Goal: Information Seeking & Learning: Learn about a topic

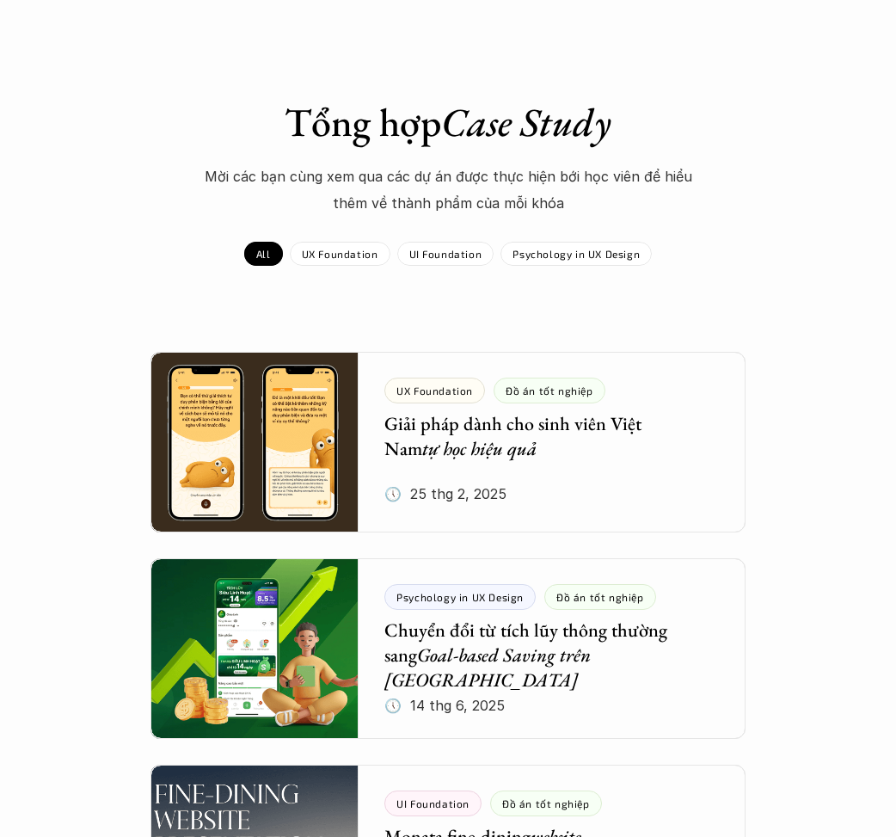
scroll to position [40, 0]
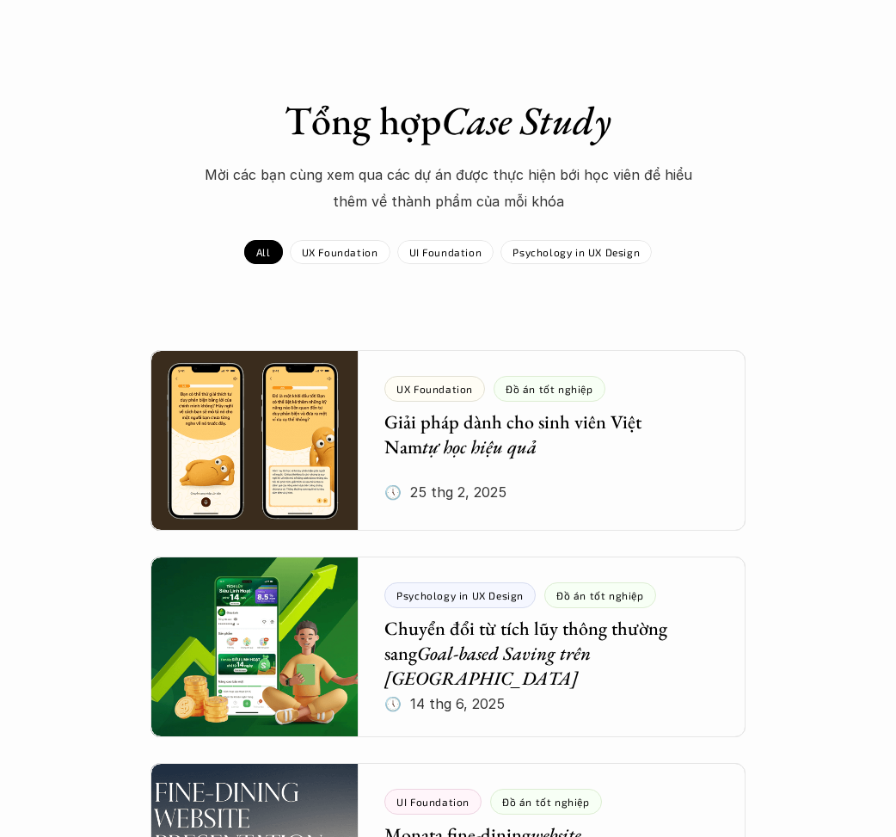
click at [462, 456] on div at bounding box center [447, 440] width 594 height 181
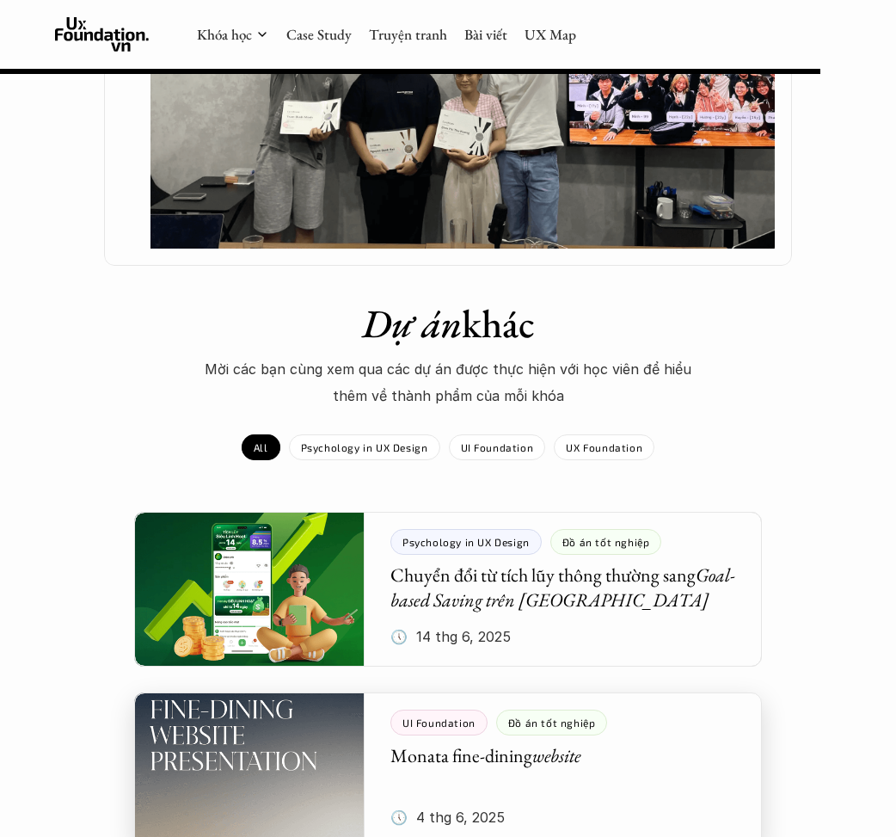
scroll to position [2009, 0]
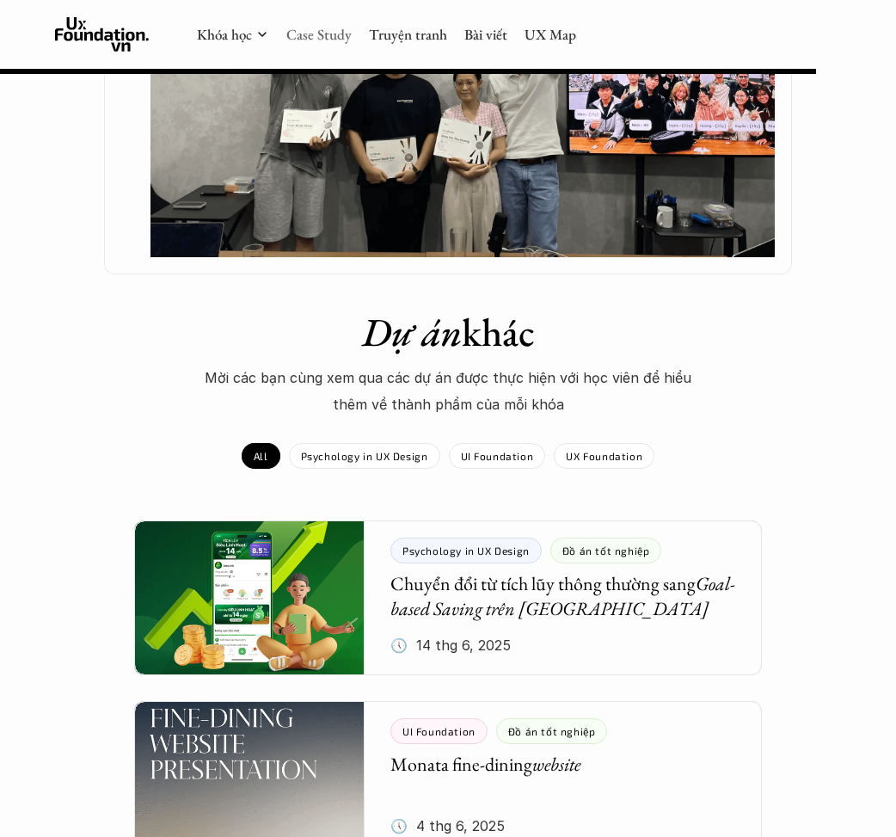
click at [330, 32] on link "Case Study" at bounding box center [318, 34] width 65 height 19
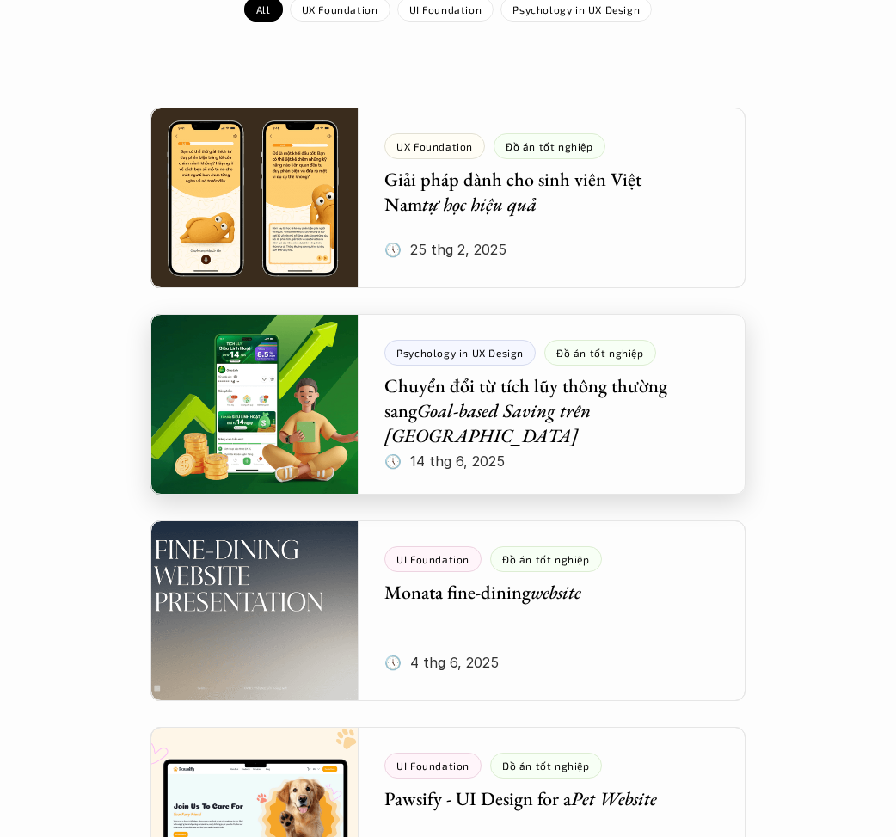
scroll to position [298, 0]
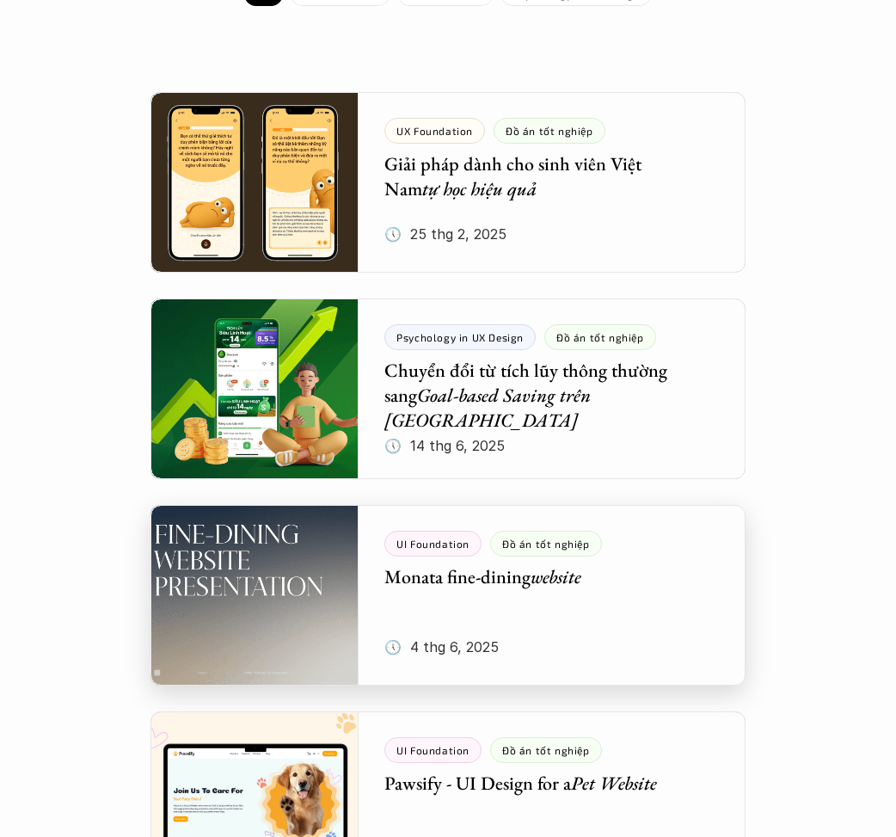
click at [301, 563] on div at bounding box center [447, 595] width 594 height 181
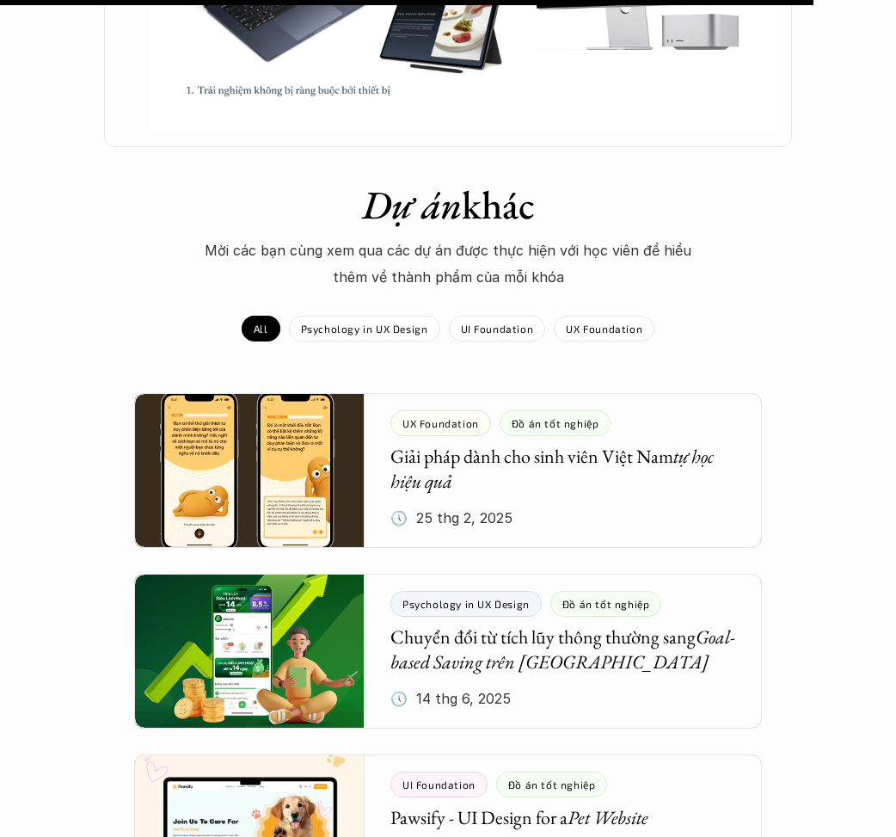
scroll to position [1466, 0]
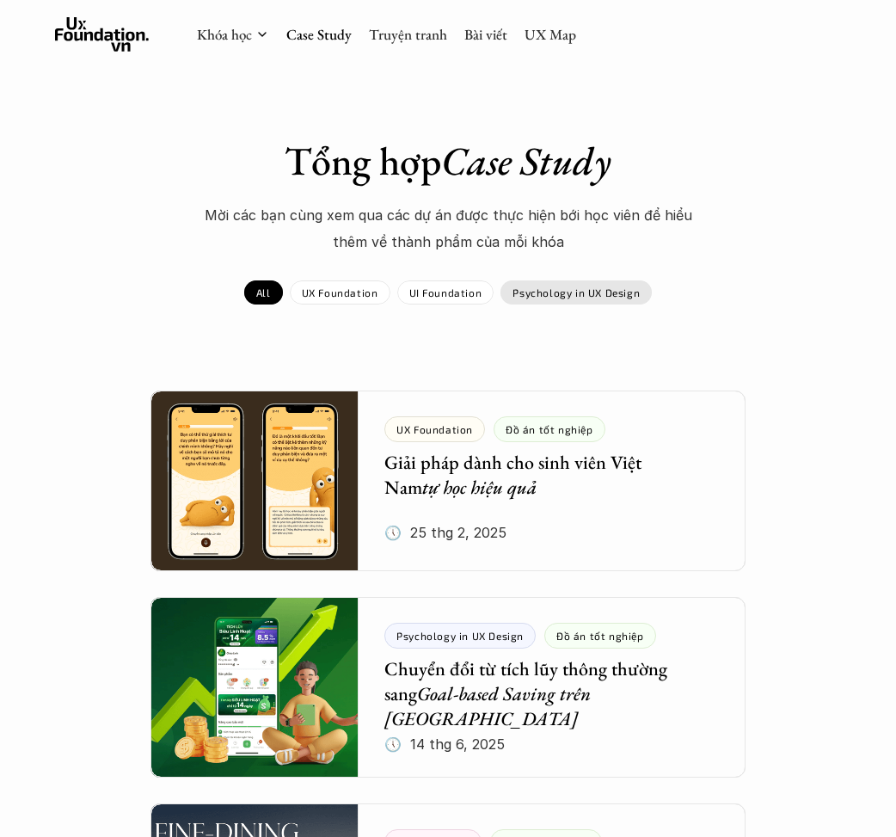
click at [549, 287] on p "Psychology in UX Design" at bounding box center [576, 292] width 127 height 12
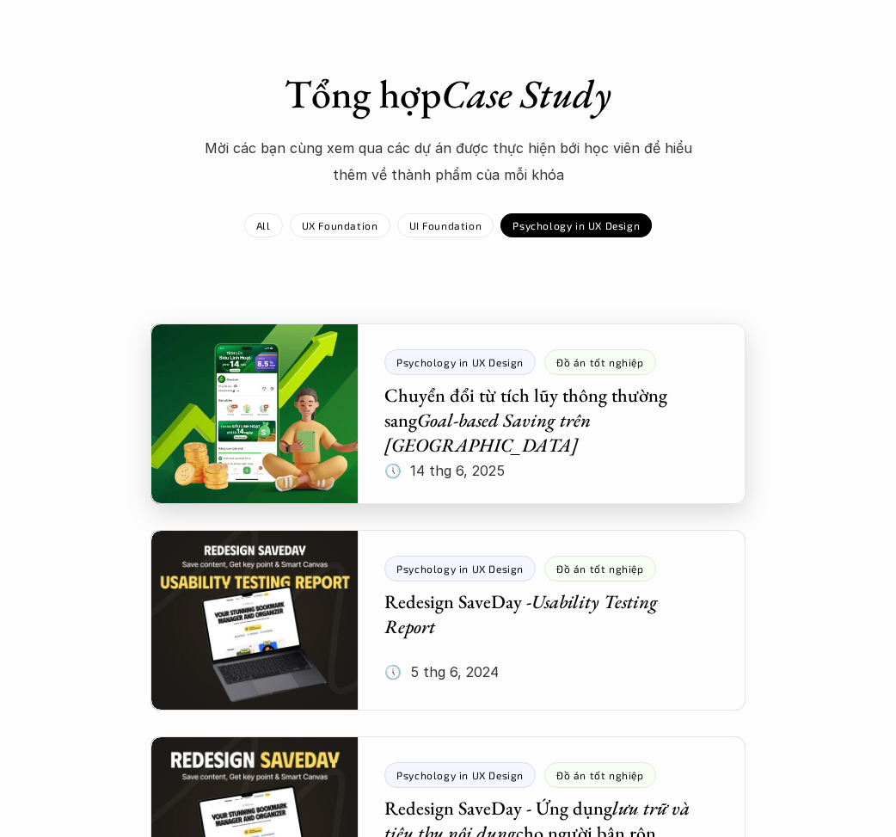
scroll to position [69, 0]
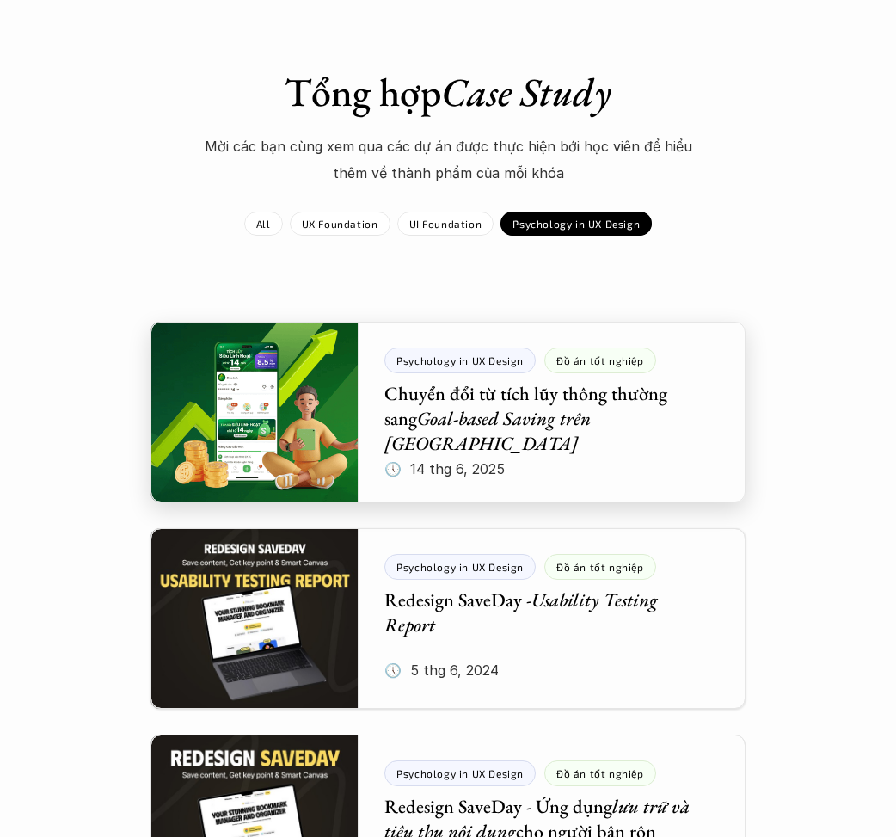
click at [445, 408] on div at bounding box center [447, 412] width 594 height 181
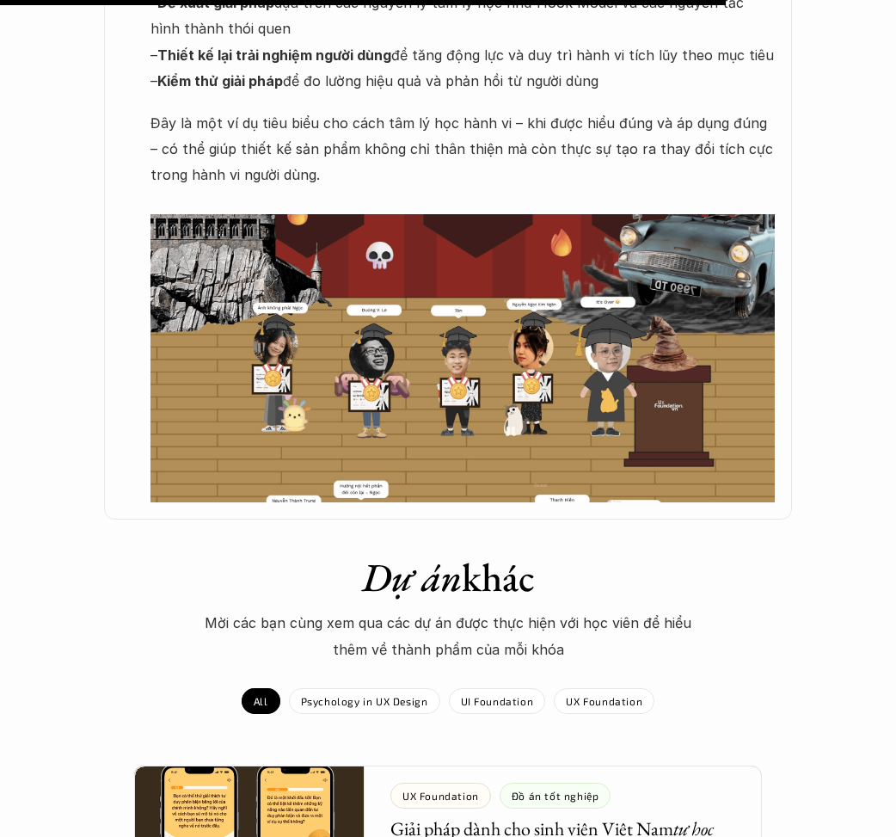
scroll to position [1712, 0]
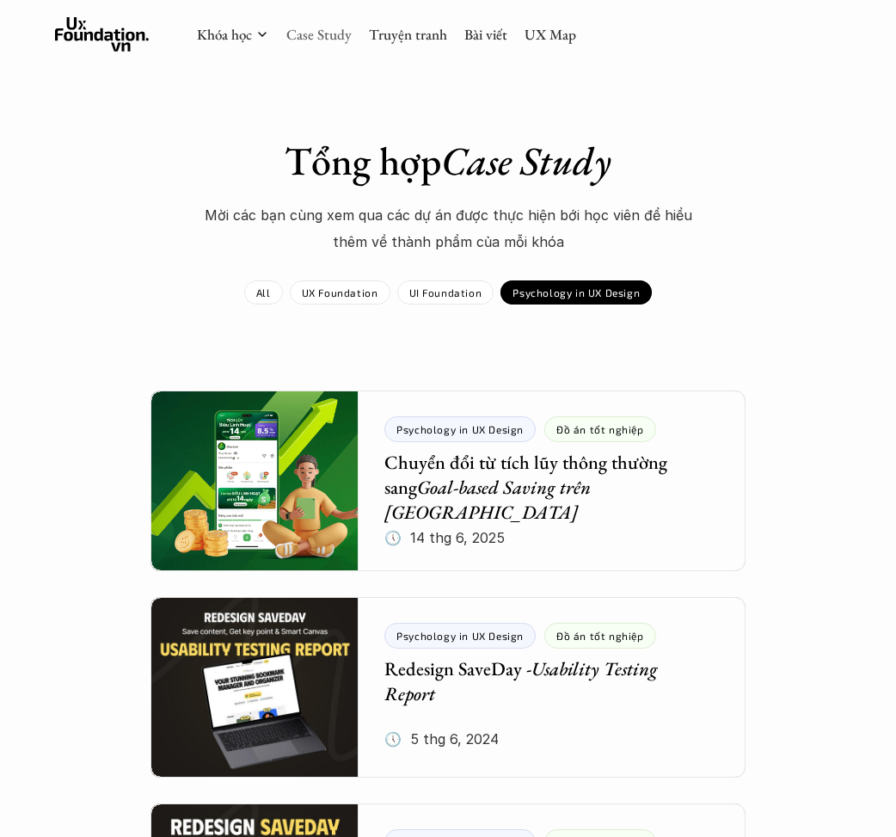
click at [315, 35] on link "Case Study" at bounding box center [318, 34] width 65 height 19
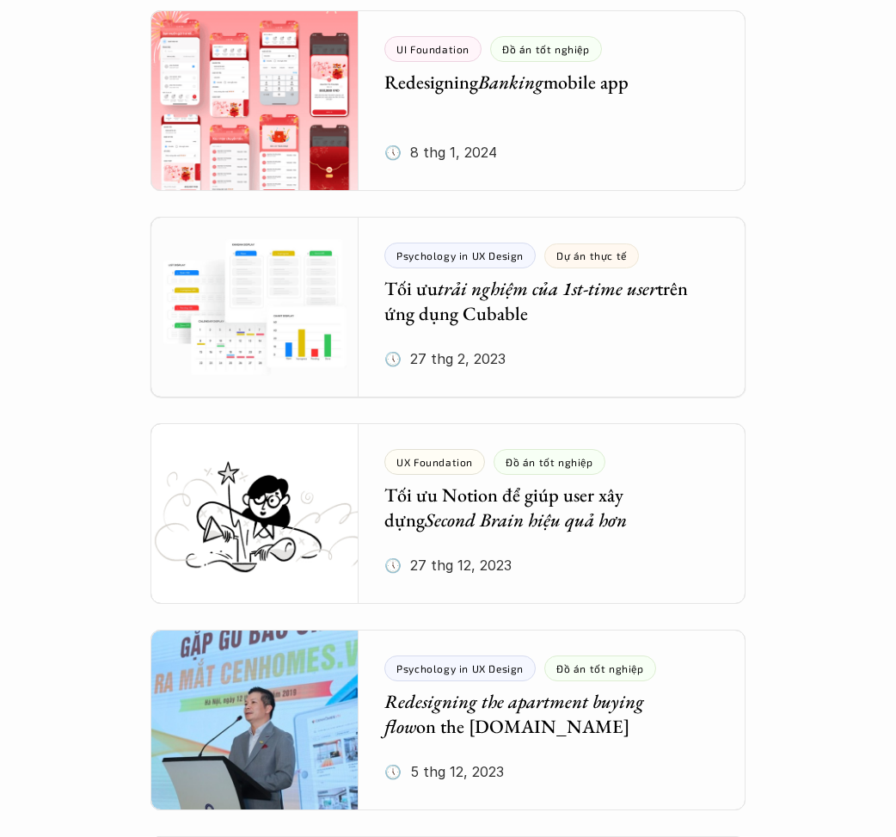
scroll to position [3065, 0]
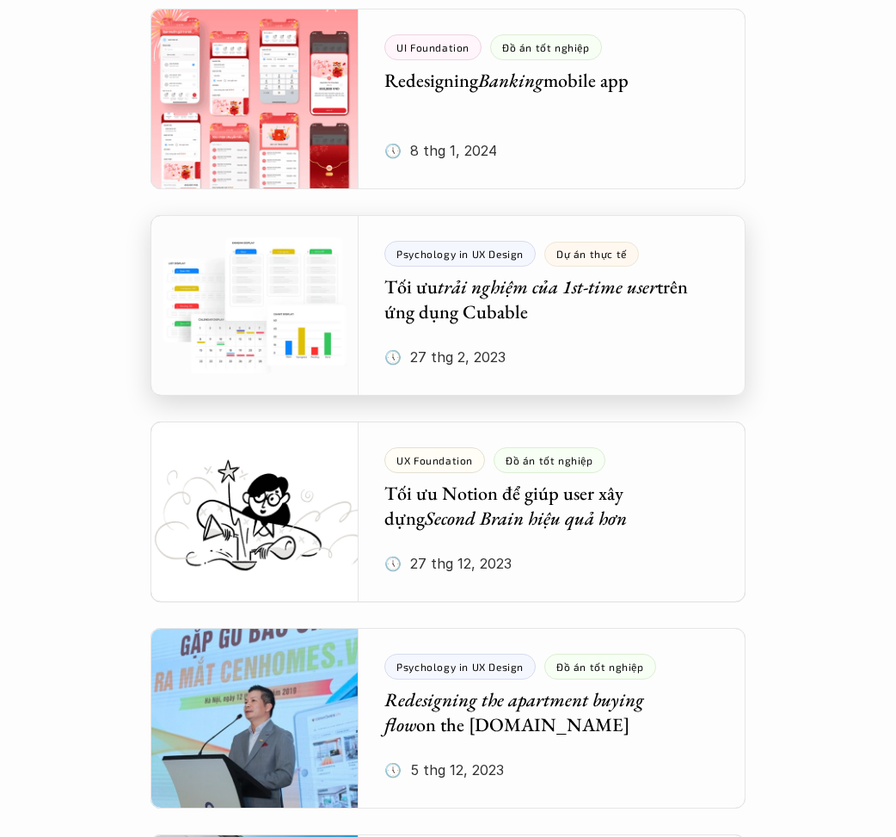
click at [486, 308] on div at bounding box center [447, 305] width 594 height 181
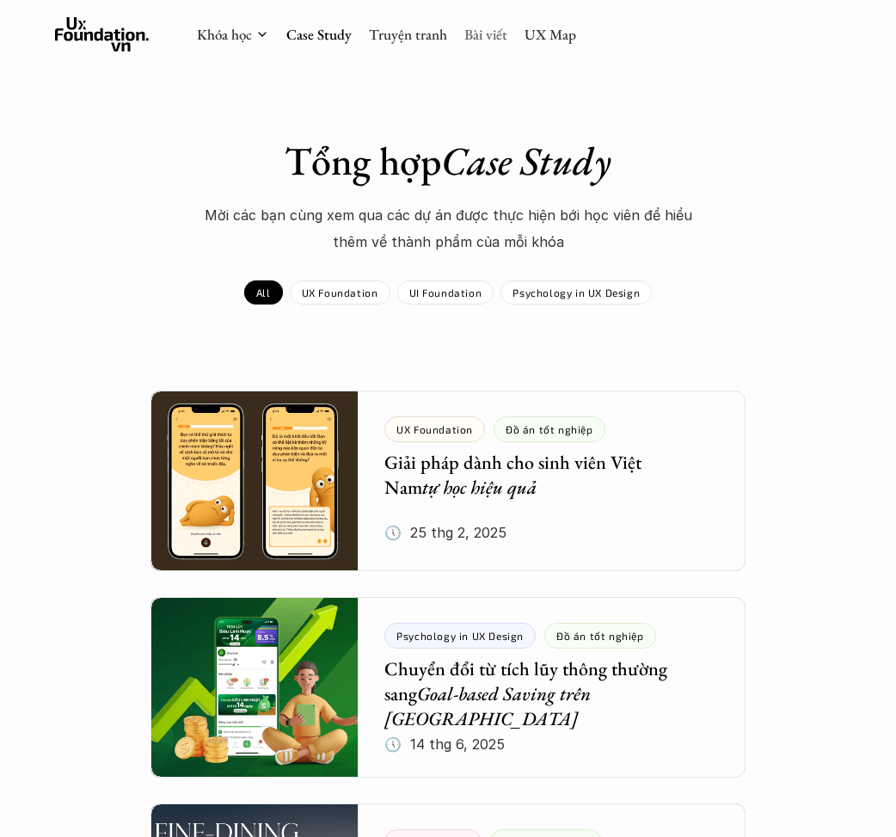
click at [489, 31] on link "Bài viết" at bounding box center [485, 34] width 43 height 19
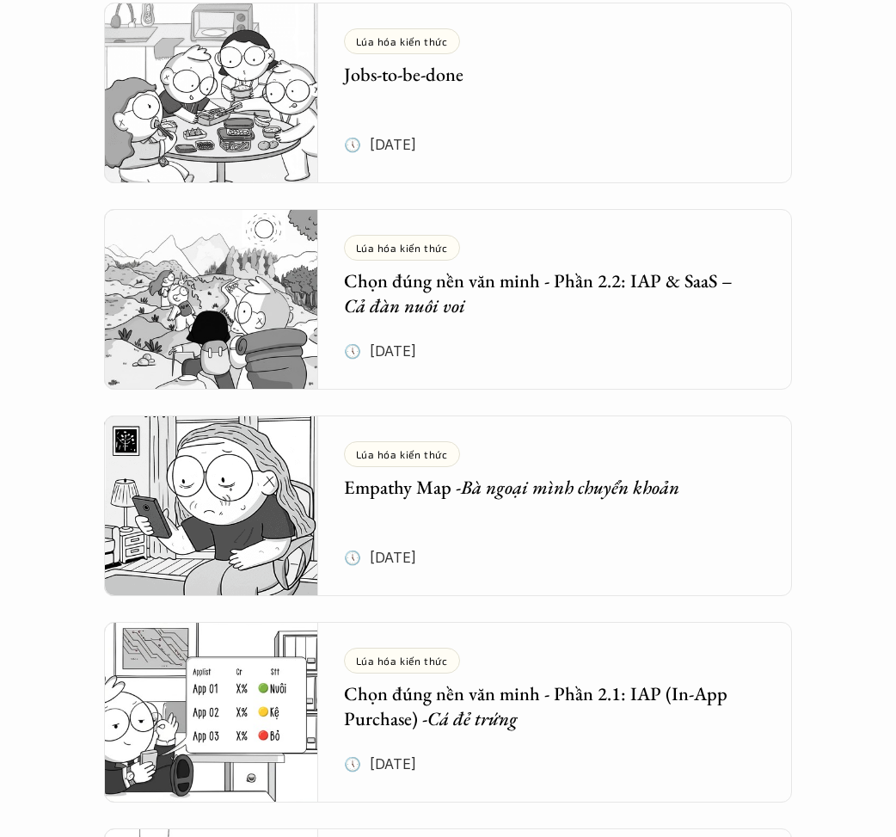
scroll to position [1002, 0]
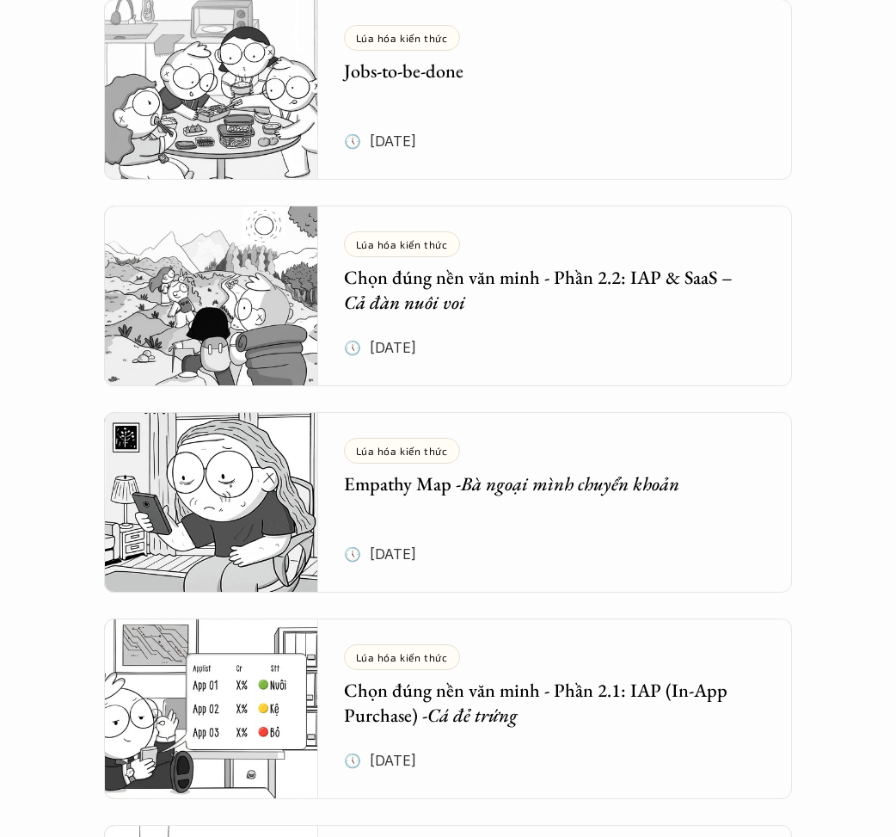
click at [562, 485] on em "Bà ngoại mình chuyển khoản" at bounding box center [570, 483] width 218 height 25
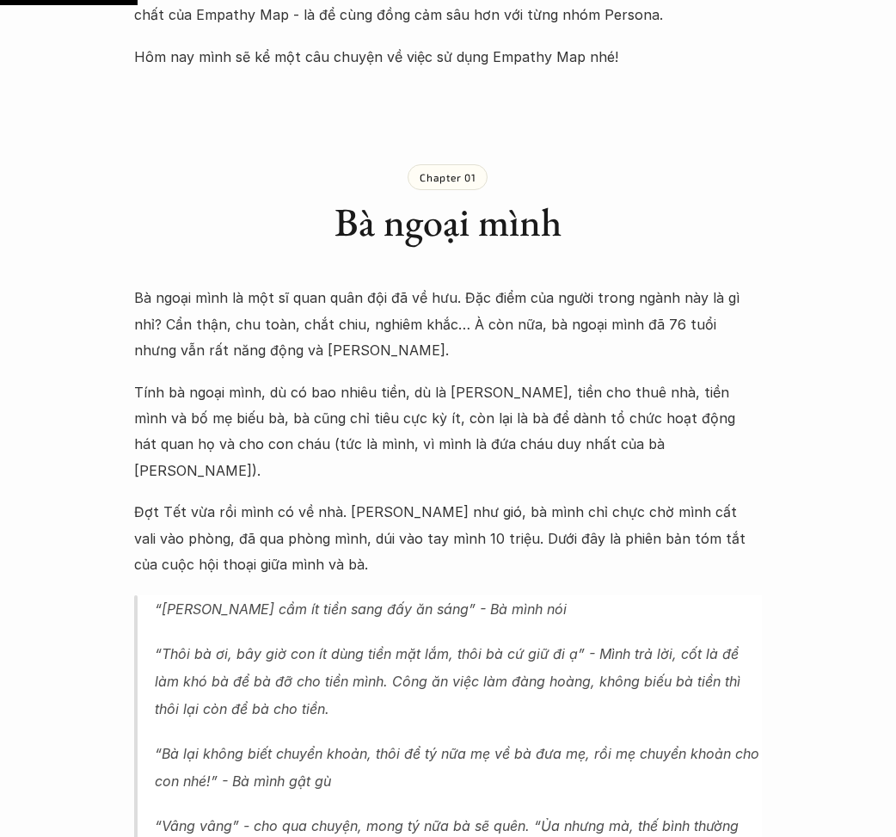
scroll to position [959, 0]
